Goal: Find specific page/section: Find specific page/section

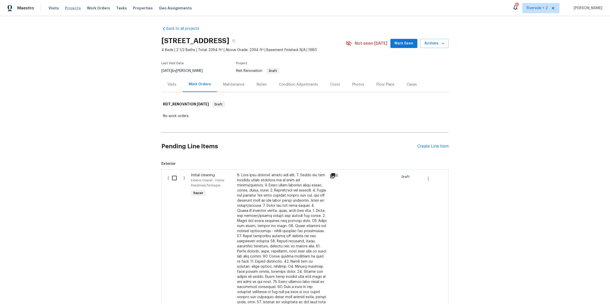
click at [71, 7] on span "Projects" at bounding box center [73, 8] width 16 height 5
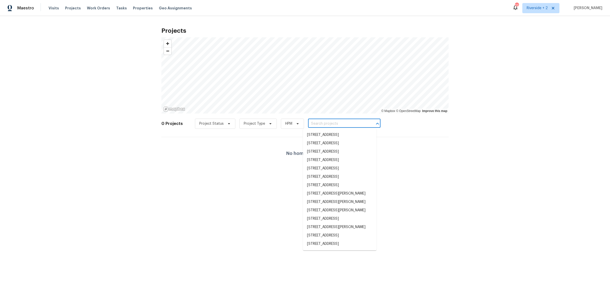
click at [328, 123] on input "text" at bounding box center [337, 124] width 58 height 8
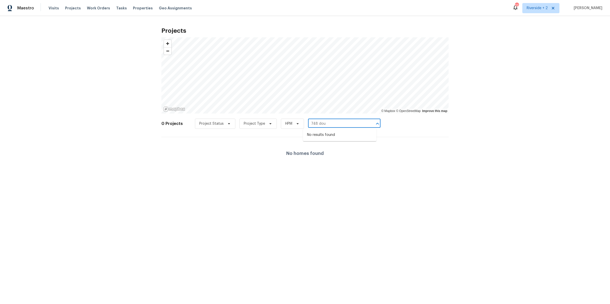
type input "748 dou"
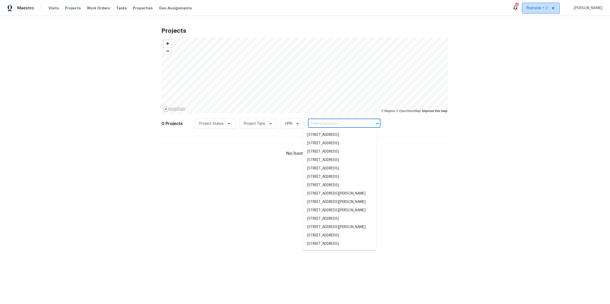
click at [541, 7] on span "Riverside + 2" at bounding box center [537, 8] width 21 height 5
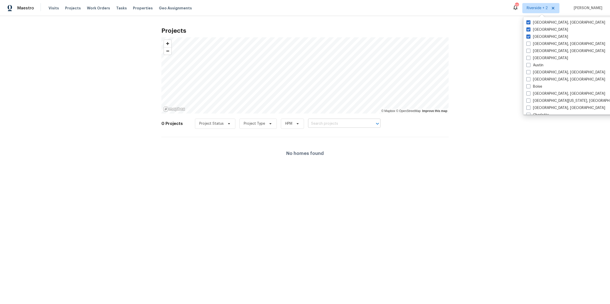
click at [339, 123] on input "text" at bounding box center [337, 124] width 58 height 8
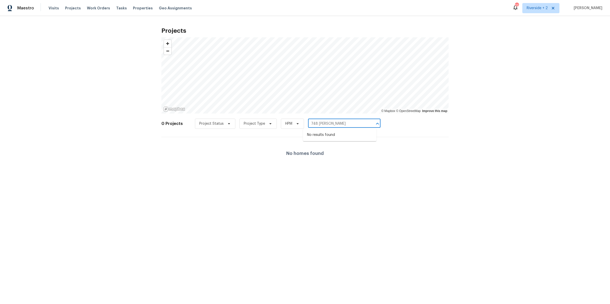
type input "748 [PERSON_NAME]"
click at [312, 124] on input "text" at bounding box center [337, 124] width 58 height 8
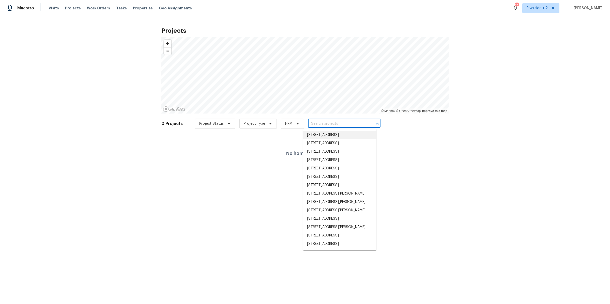
click at [312, 124] on input "text" at bounding box center [337, 124] width 58 height 8
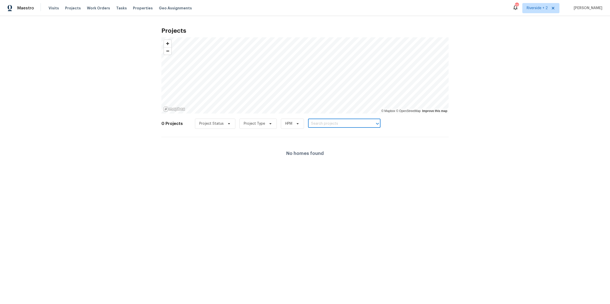
paste input "[STREET_ADDRESS][PERSON_NAME]"
type input "[STREET_ADDRESS][PERSON_NAME]"
type input "748"
